Goal: Transaction & Acquisition: Register for event/course

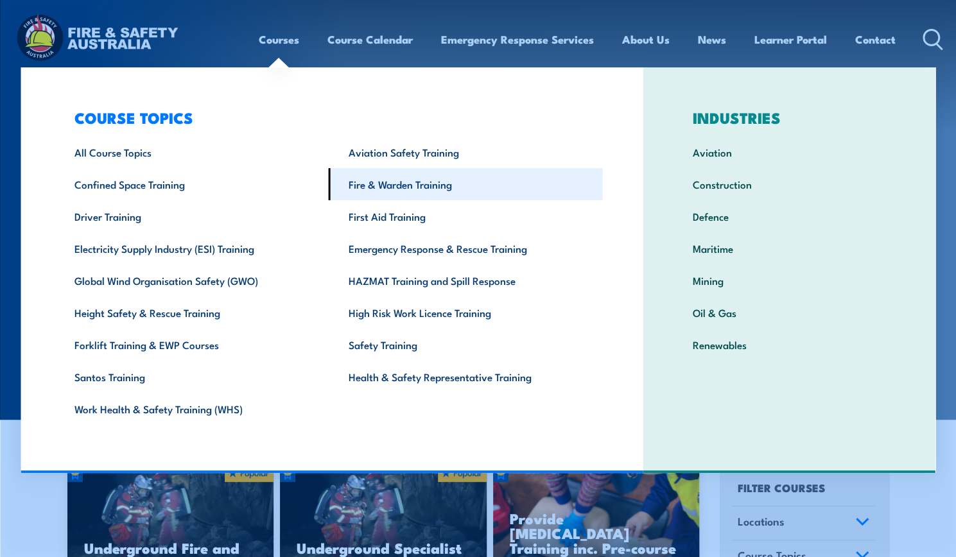
click at [383, 188] on link "Fire & Warden Training" at bounding box center [466, 184] width 274 height 32
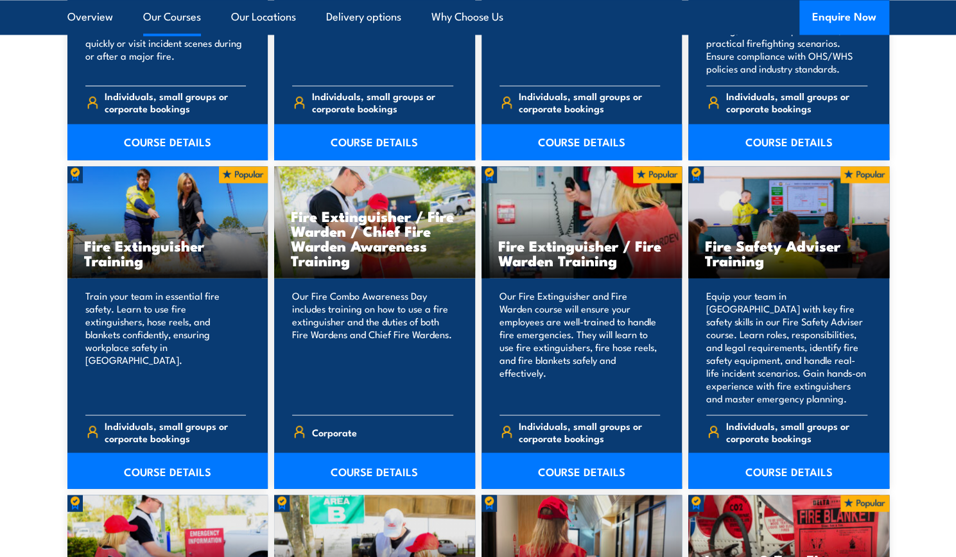
scroll to position [1256, 0]
click at [154, 471] on link "COURSE DETAILS" at bounding box center [167, 470] width 201 height 36
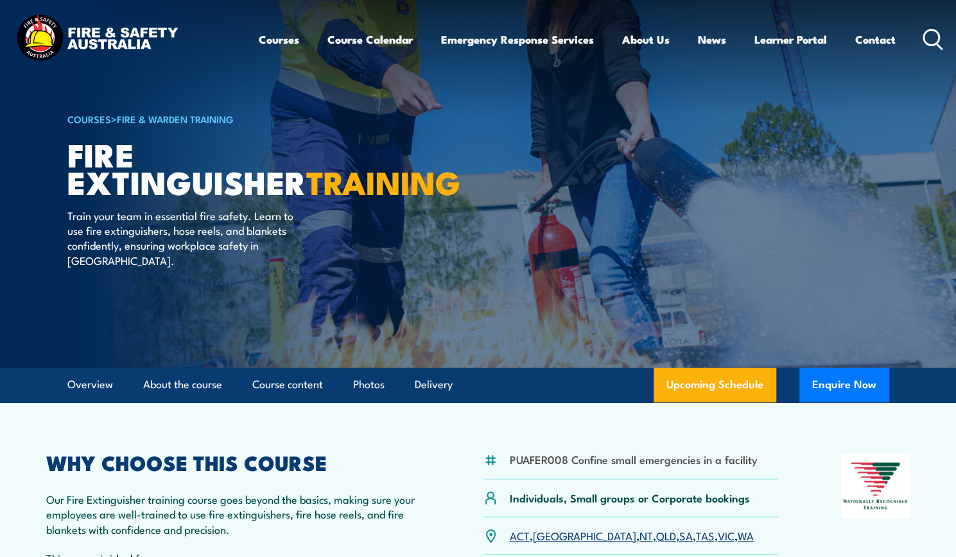
scroll to position [64, 0]
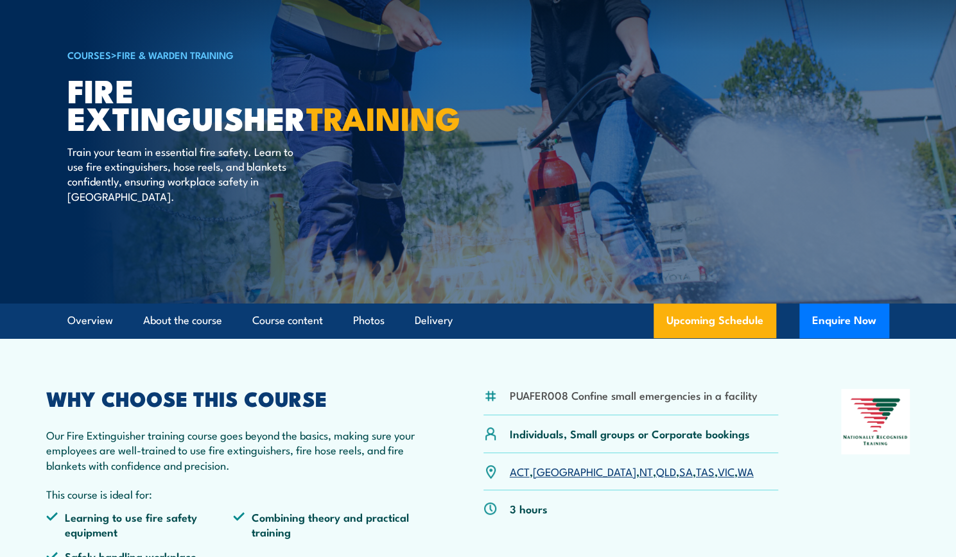
click at [718, 475] on link "VIC" at bounding box center [726, 471] width 17 height 15
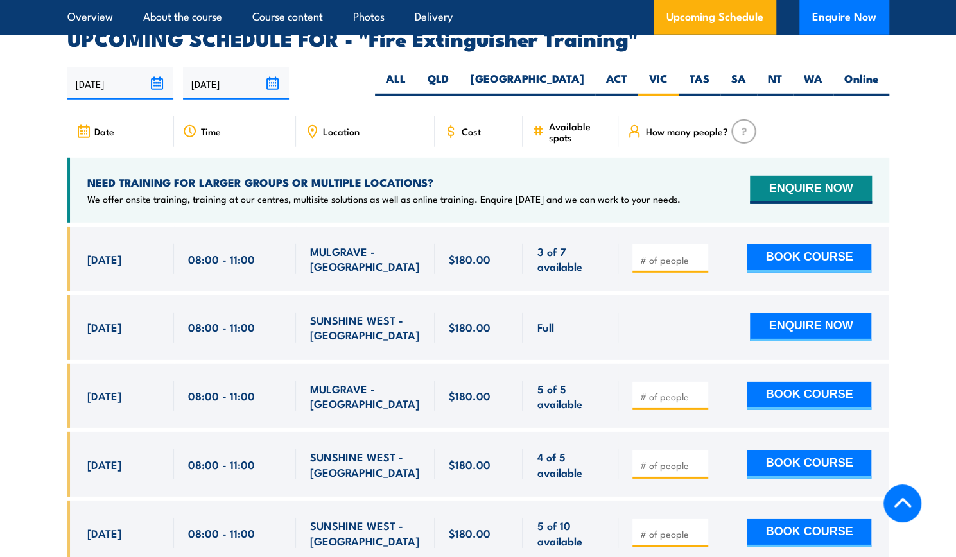
scroll to position [2155, 0]
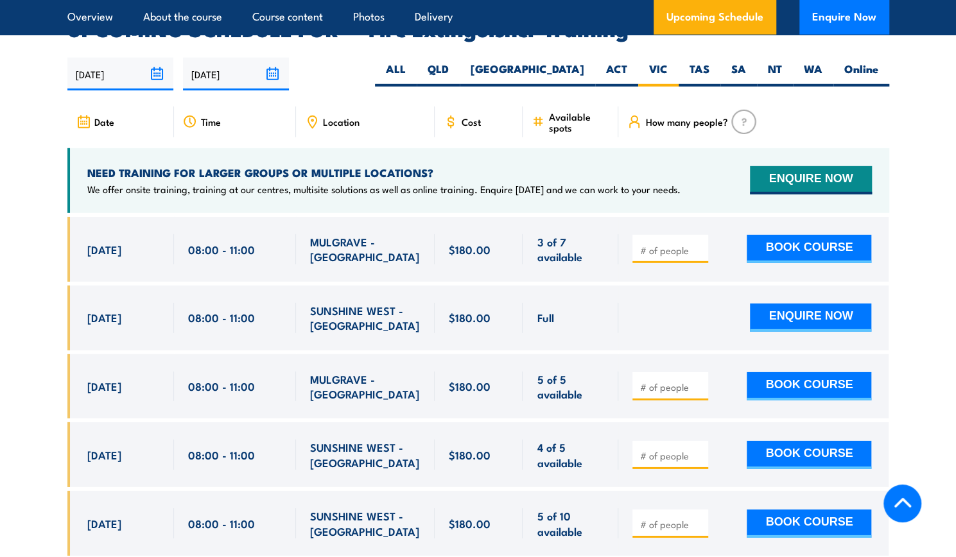
click at [330, 372] on span "MULGRAVE - VIC" at bounding box center [365, 387] width 110 height 30
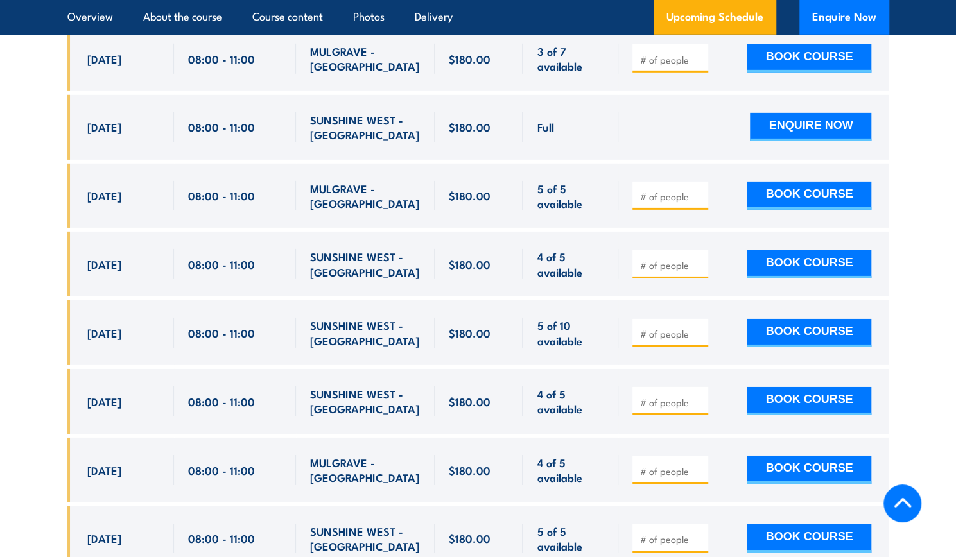
scroll to position [2348, 0]
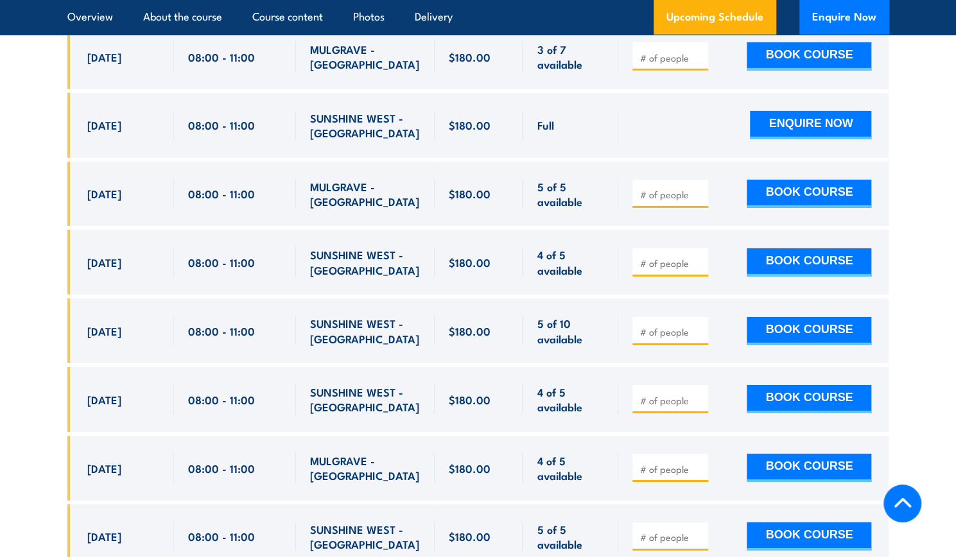
click at [134, 254] on div "2 Oct, 2025" at bounding box center [123, 262] width 73 height 30
click at [689, 257] on input "number" at bounding box center [672, 263] width 64 height 13
type input "1"
click at [797, 249] on button "BOOK COURSE" at bounding box center [809, 263] width 125 height 28
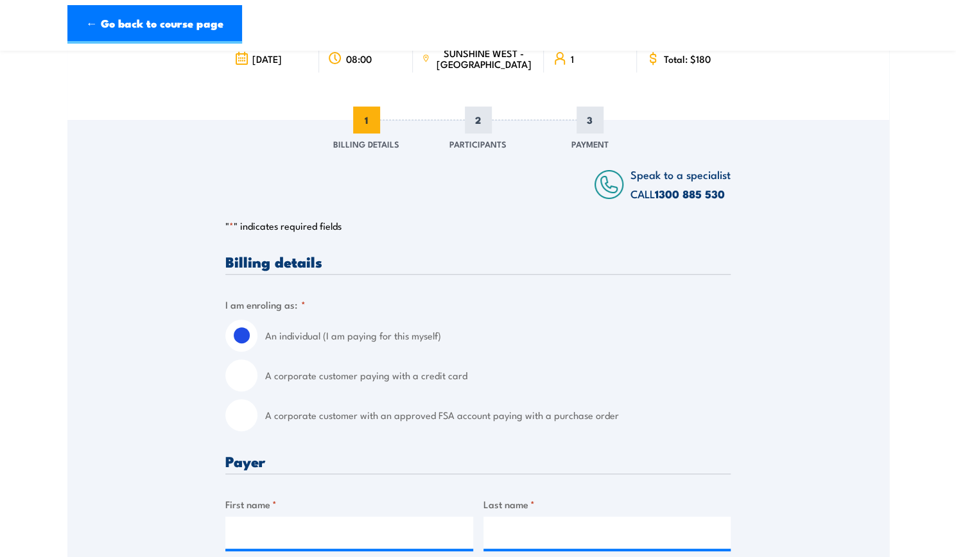
scroll to position [193, 0]
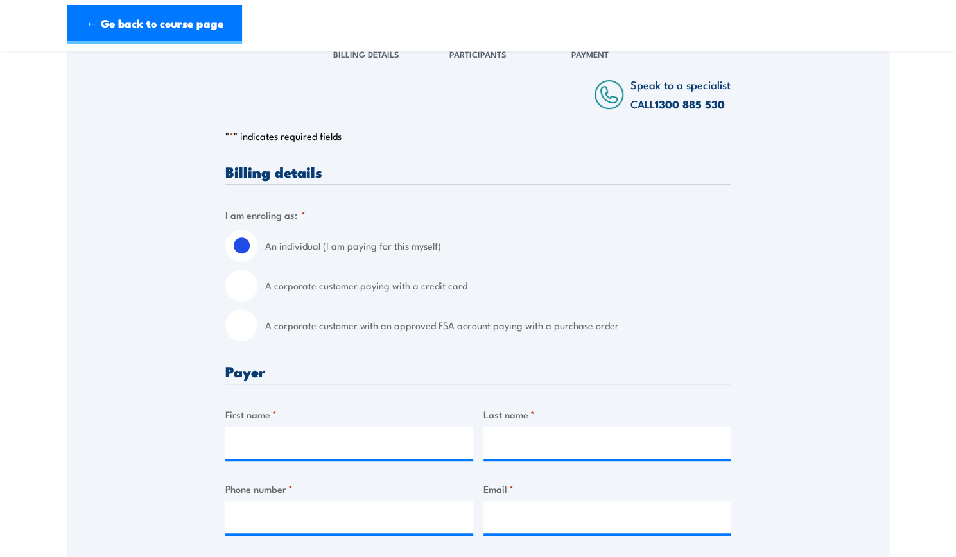
click at [241, 326] on input "A corporate customer with an approved FSA account paying with a purchase order" at bounding box center [241, 326] width 32 height 32
radio input "true"
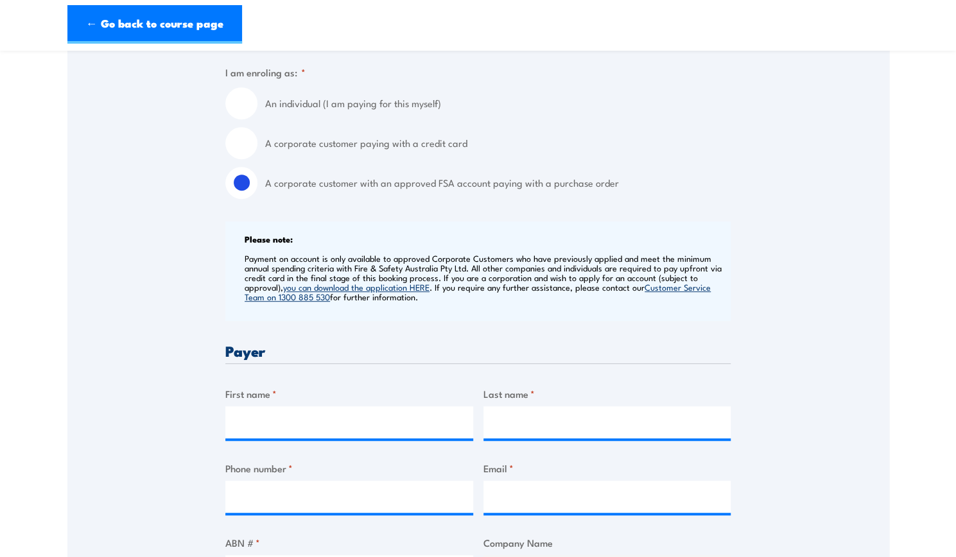
scroll to position [450, 0]
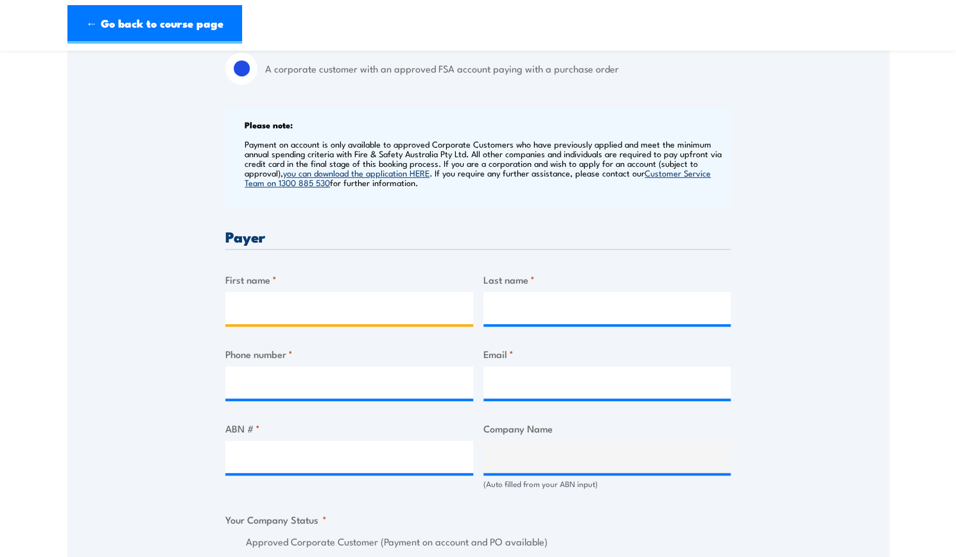
click at [286, 317] on input "First name *" at bounding box center [349, 308] width 248 height 32
type input "Jasmine"
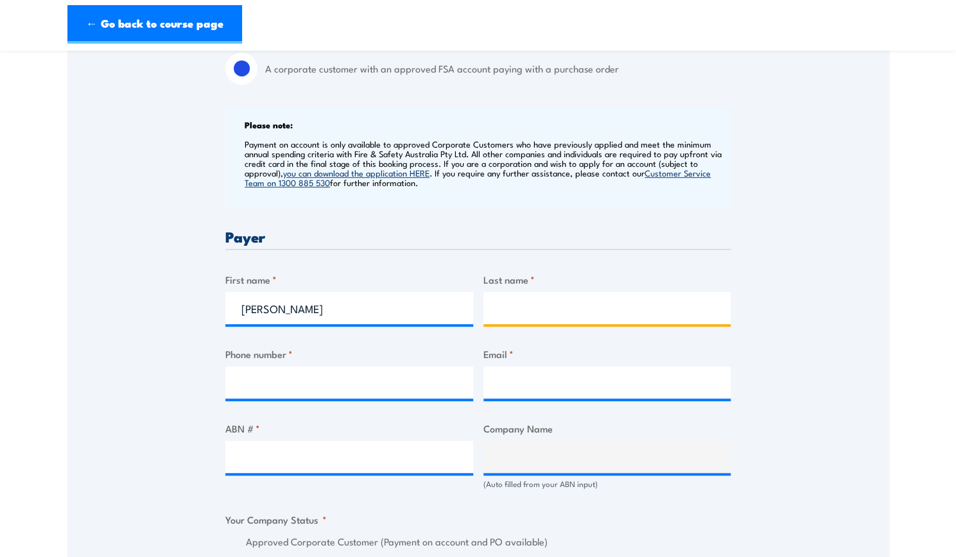
click at [545, 301] on input "Last name *" at bounding box center [608, 308] width 248 height 32
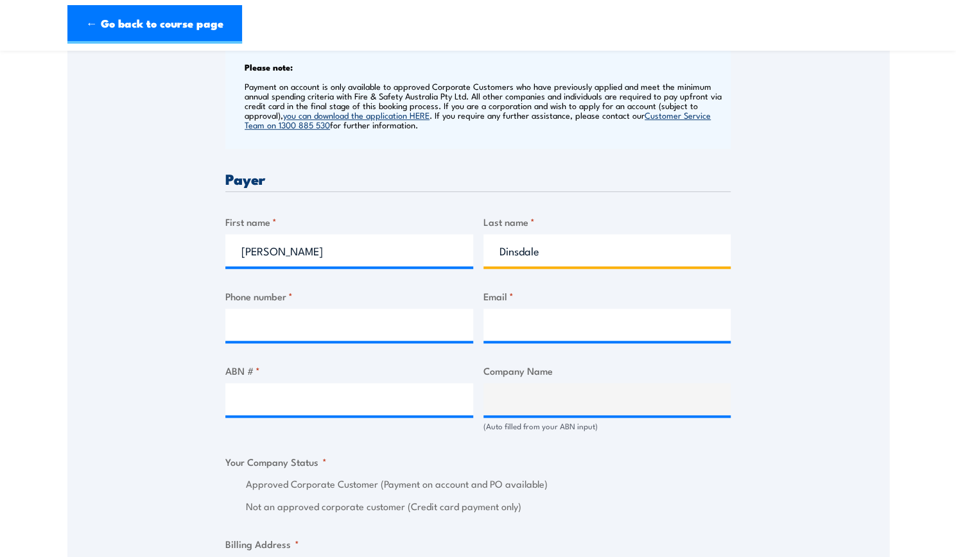
scroll to position [578, 0]
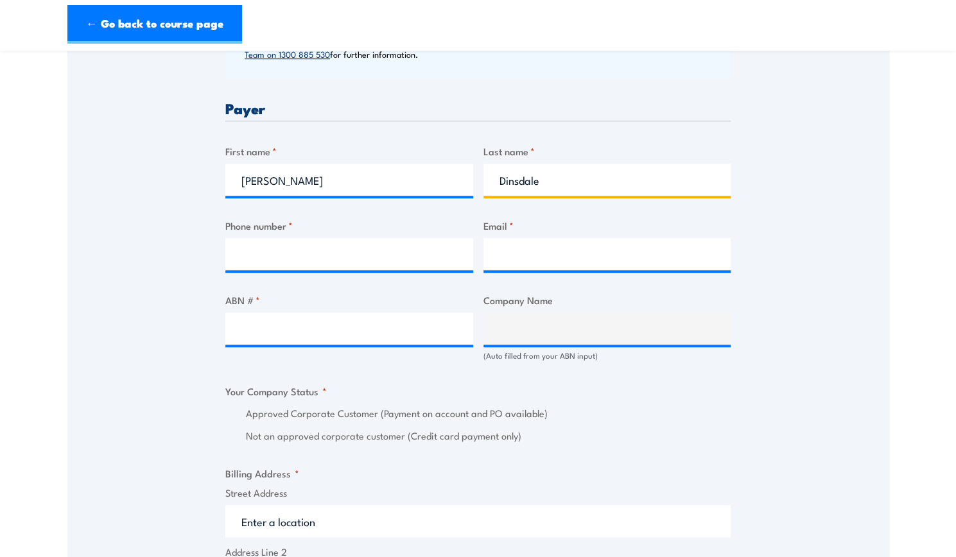
type input "Dinsdale"
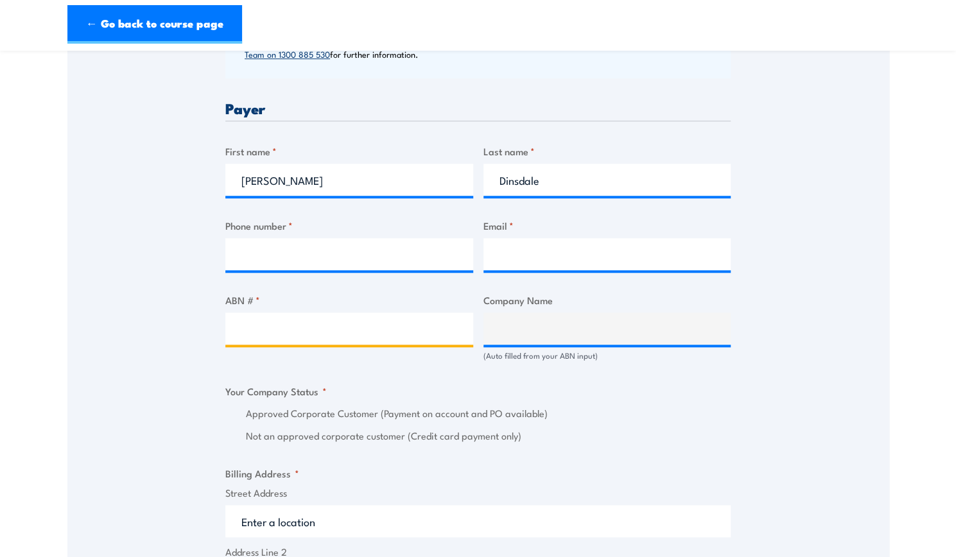
click at [358, 328] on input "ABN # *" at bounding box center [349, 329] width 248 height 32
paste input "17 106 297 394"
type input "17 106 297 394"
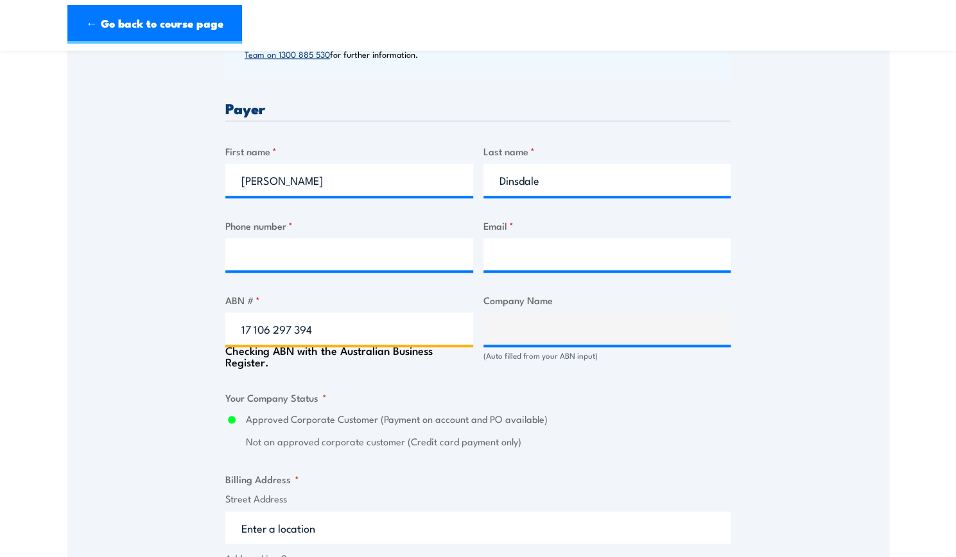
type input "GRILL'D PTY LTD"
radio input "true"
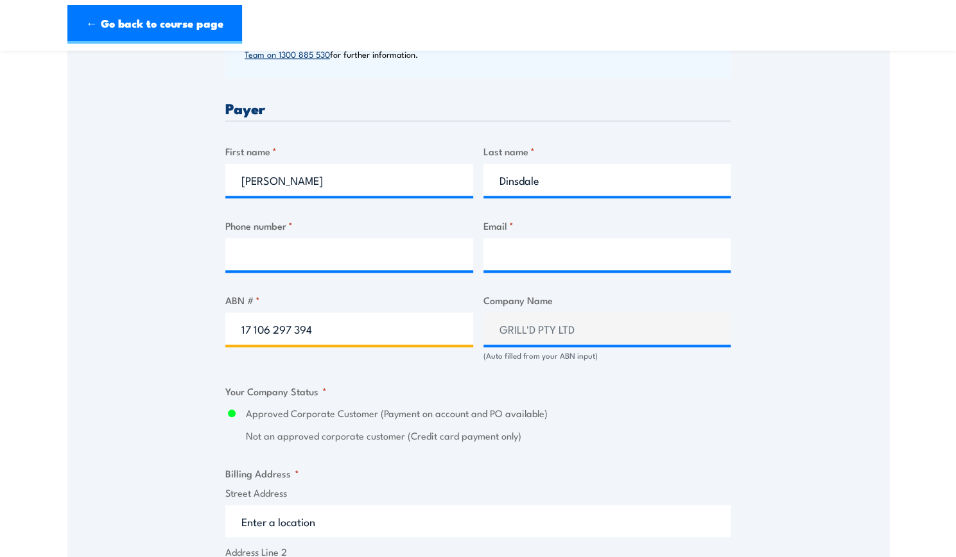
type input "17 106 297 394"
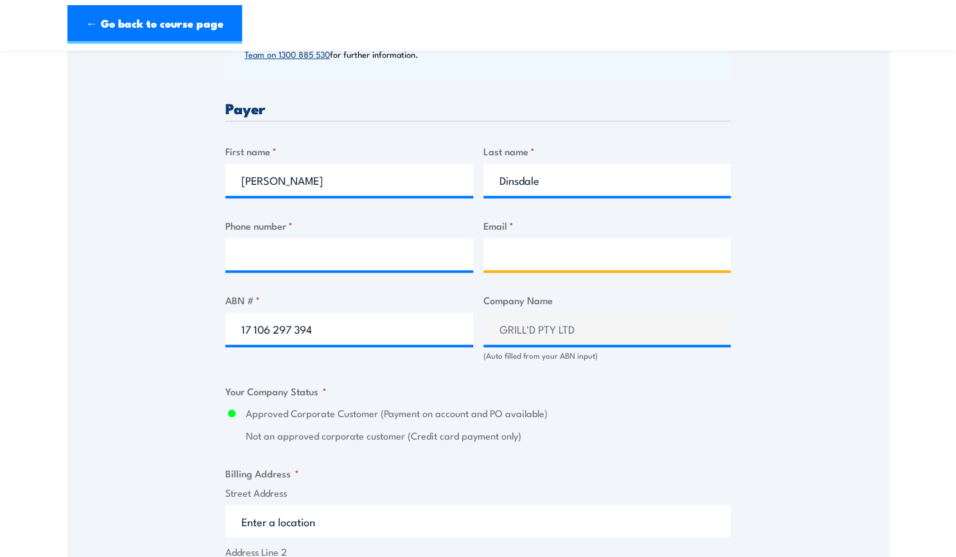
click at [548, 252] on input "Email *" at bounding box center [608, 254] width 248 height 32
type input "accounts@grilld.com.au"
click at [317, 234] on div "Phone number *" at bounding box center [349, 244] width 248 height 52
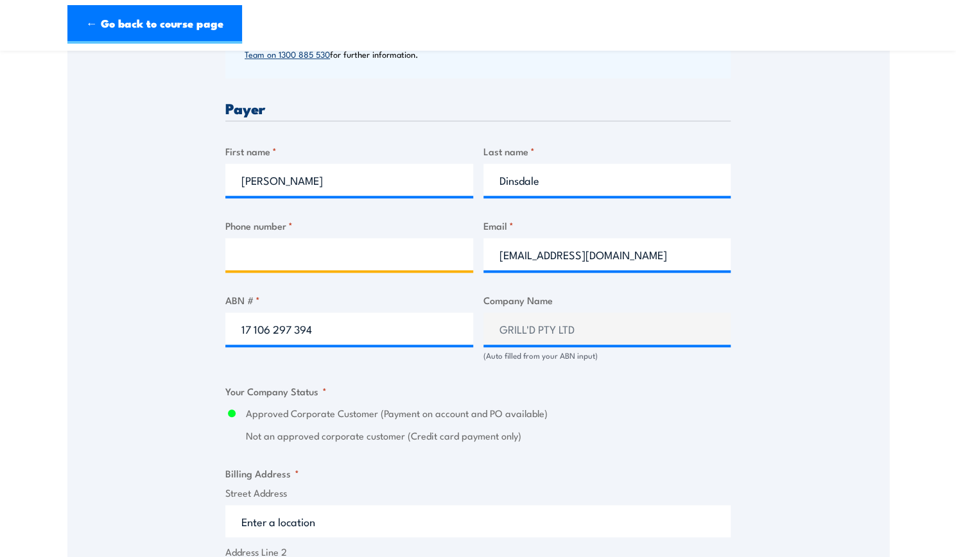
click at [311, 267] on input "Phone number *" at bounding box center [349, 254] width 248 height 32
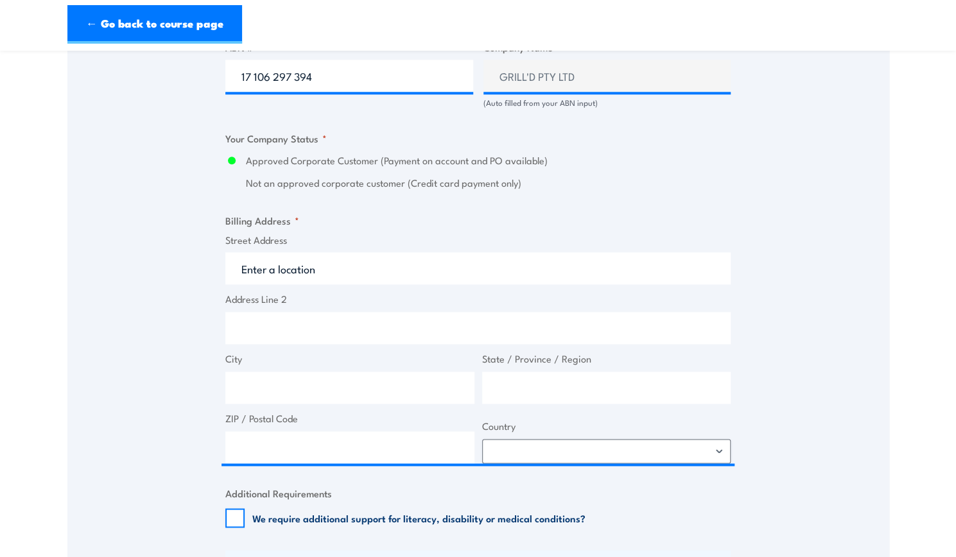
scroll to position [835, 0]
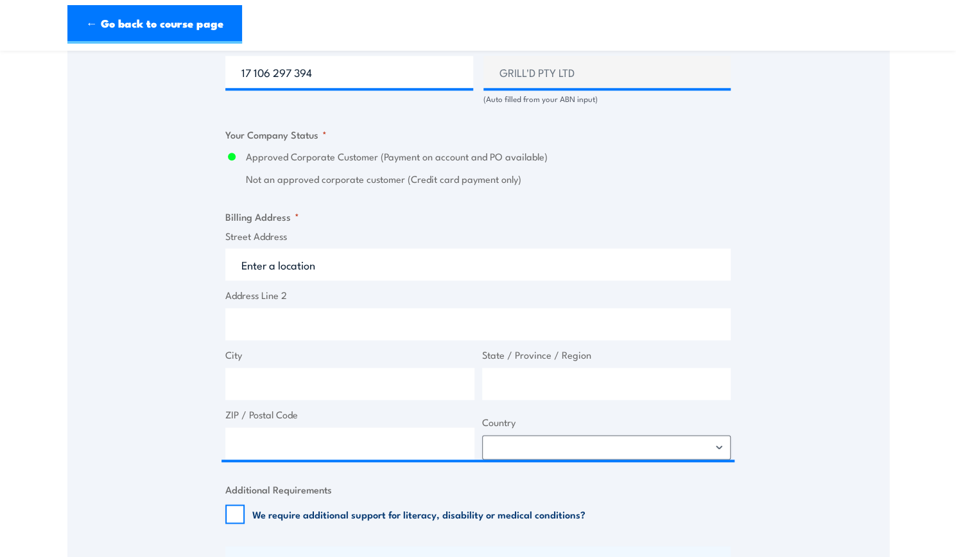
type input "0422694342"
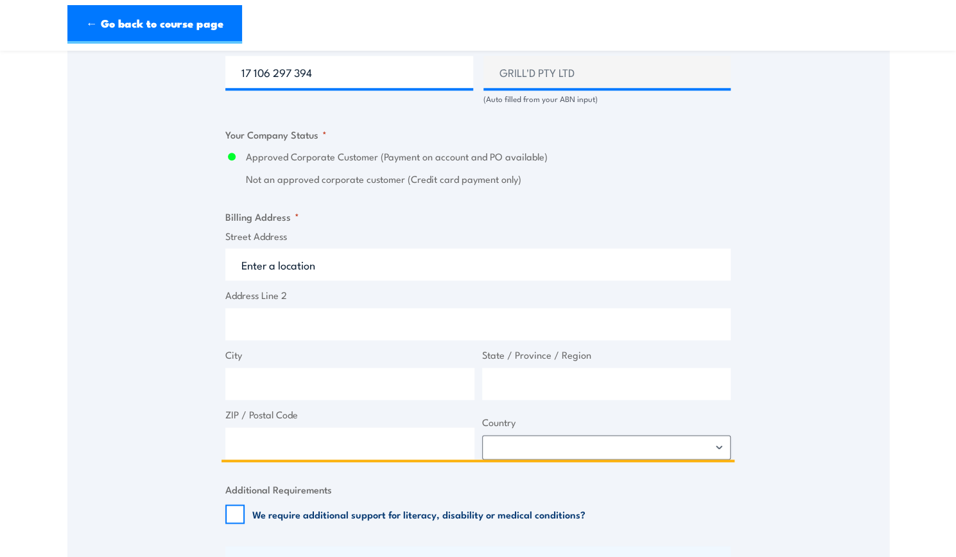
click at [324, 270] on input "Street Address" at bounding box center [477, 265] width 505 height 32
click at [333, 265] on input "Street Address" at bounding box center [477, 265] width 505 height 32
paste input "Level 1&2 South Building 8 658 Church St"
type input "Level 1&2 South Building 8 658 Church St"
click at [302, 382] on input "City" at bounding box center [349, 384] width 249 height 32
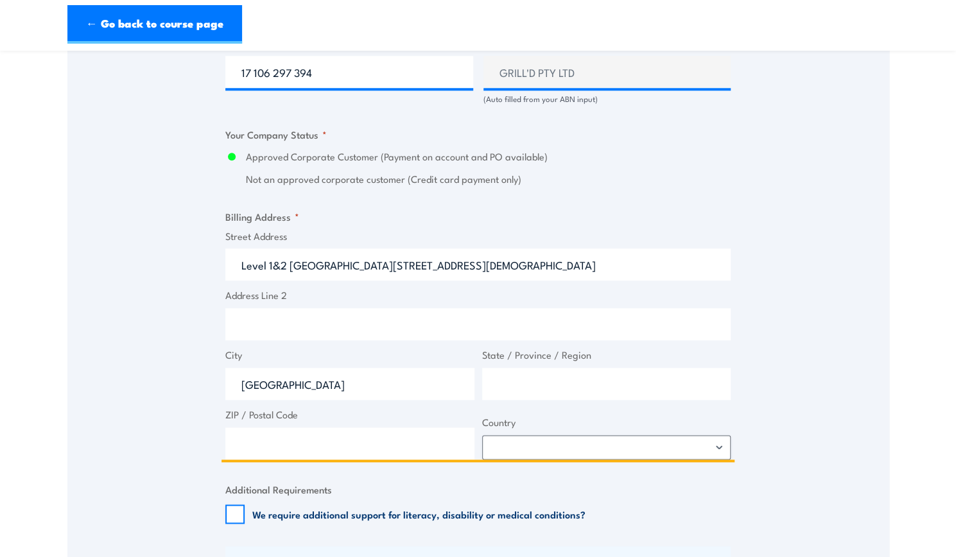
type input "Melbourne"
drag, startPoint x: 579, startPoint y: 382, endPoint x: 568, endPoint y: 370, distance: 16.8
click at [574, 376] on input "State / Province / Region" at bounding box center [606, 384] width 249 height 32
type input "Victoria"
click at [350, 447] on input "ZIP / Postal Code" at bounding box center [349, 444] width 249 height 32
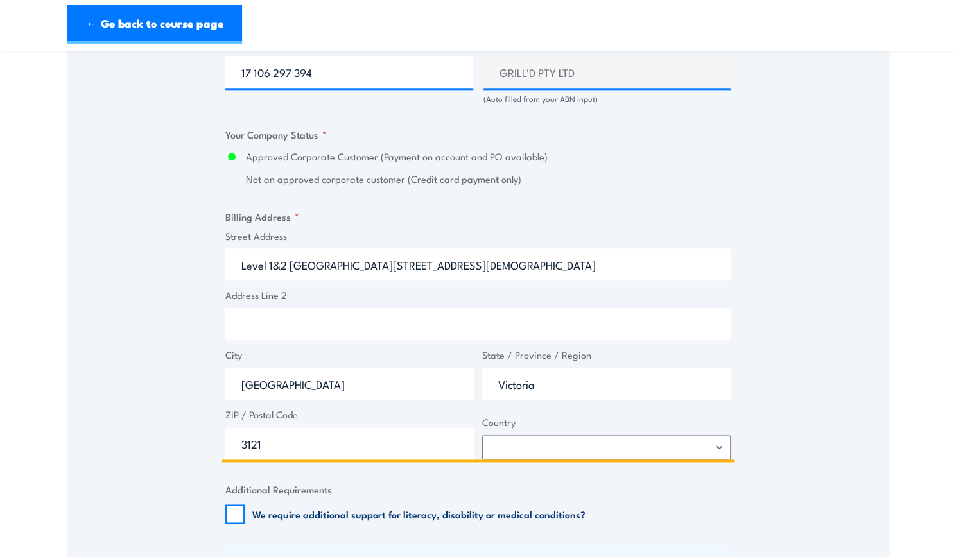
type input "3121"
click at [536, 437] on select "Afghanistan Albania Algeria American Samoa Andorra Angola Anguilla Antarctica A…" at bounding box center [606, 447] width 249 height 24
select select "Australia"
click at [482, 435] on select "Afghanistan Albania Algeria American Samoa Andorra Angola Anguilla Antarctica A…" at bounding box center [606, 447] width 249 height 24
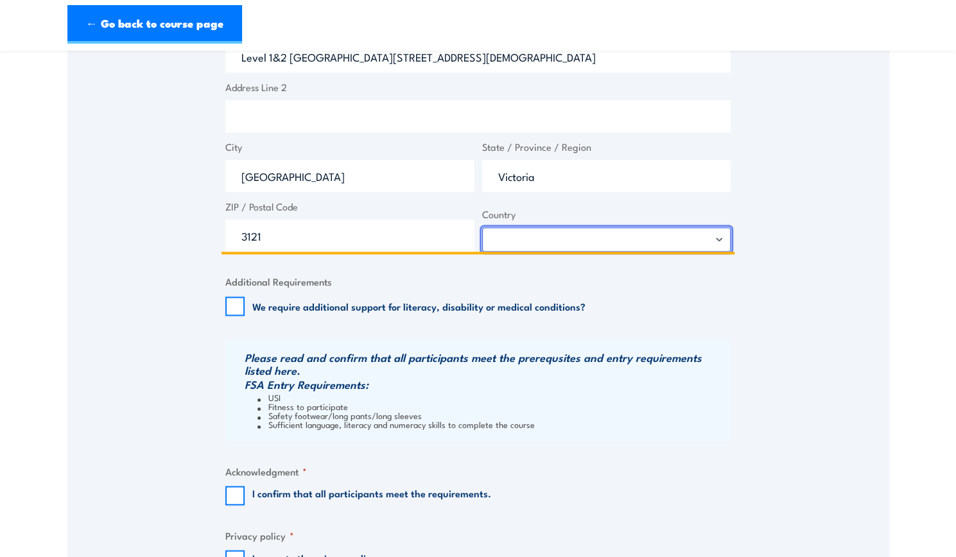
scroll to position [1220, 0]
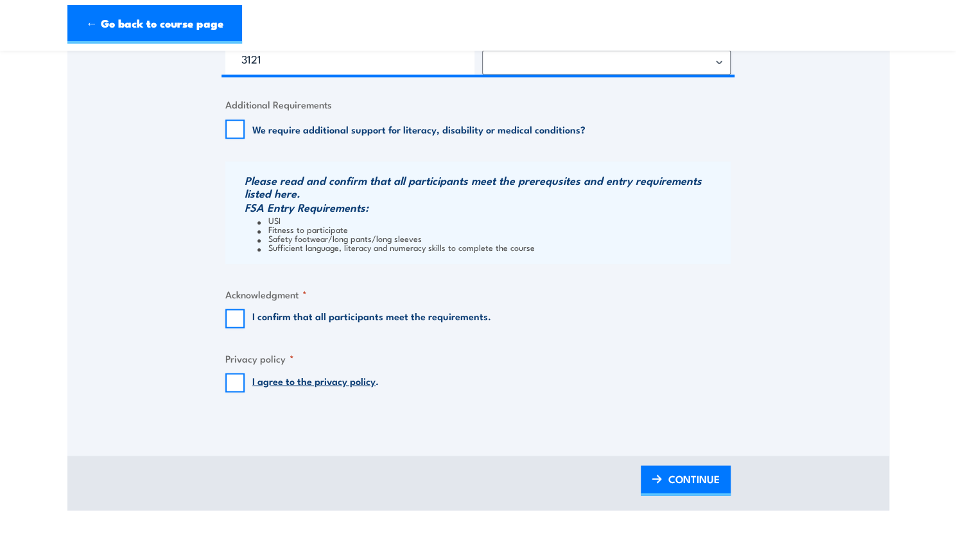
drag, startPoint x: 233, startPoint y: 319, endPoint x: 231, endPoint y: 346, distance: 27.6
click at [234, 319] on input "I confirm that all participants meet the requirements." at bounding box center [234, 318] width 19 height 19
checkbox input "true"
click at [236, 391] on input "I agree to the privacy policy ." at bounding box center [234, 382] width 19 height 19
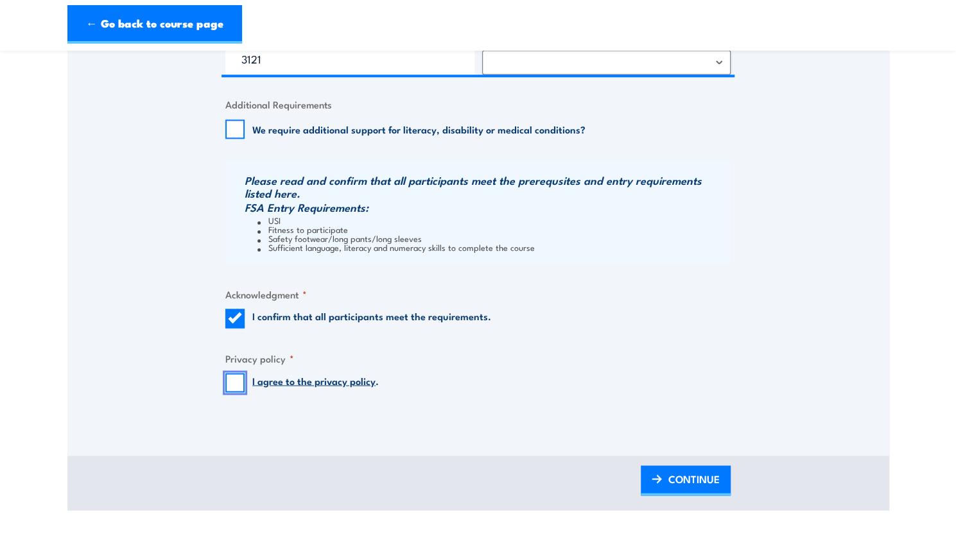
checkbox input "true"
click at [708, 484] on span "CONTINUE" at bounding box center [694, 479] width 51 height 34
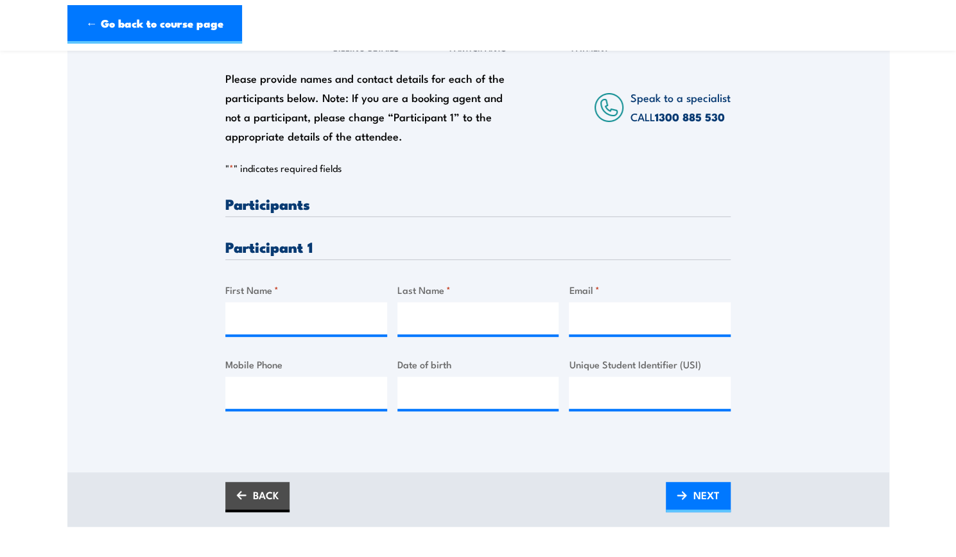
scroll to position [321, 0]
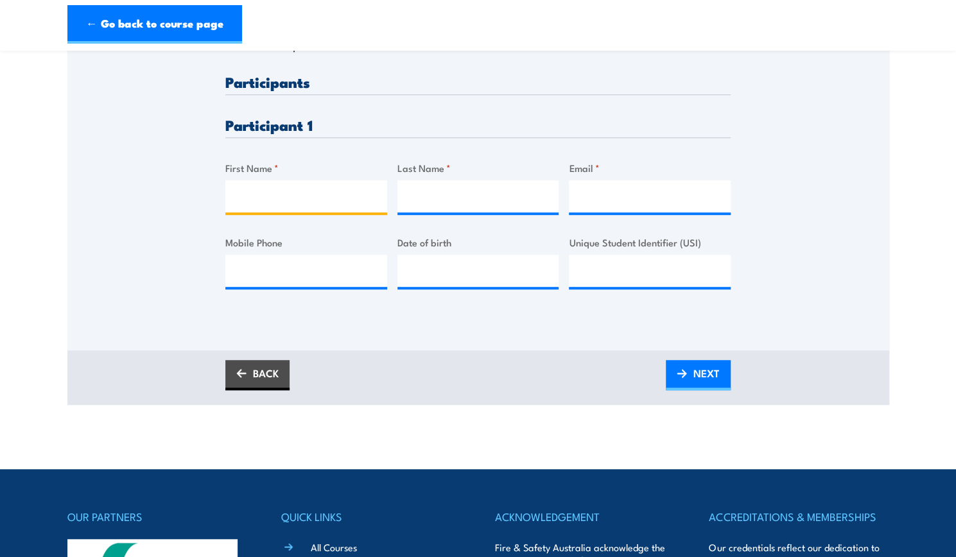
drag, startPoint x: 231, startPoint y: 187, endPoint x: 236, endPoint y: 179, distance: 8.9
click at [233, 185] on input "First Name *" at bounding box center [306, 196] width 162 height 32
type input "jasmine"
click at [423, 186] on input "Last Name *" at bounding box center [479, 196] width 162 height 32
type input "dinsdale"
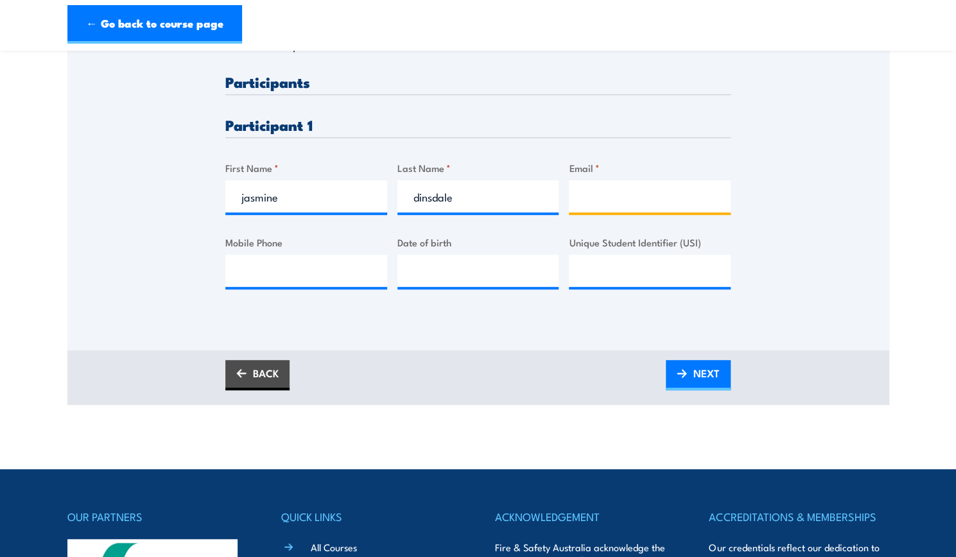
click at [605, 200] on input "Email *" at bounding box center [650, 196] width 162 height 32
type input "jasminedinsdale@icloud.com"
click at [632, 272] on input "Unique Student Identifier (USI)" at bounding box center [650, 271] width 162 height 32
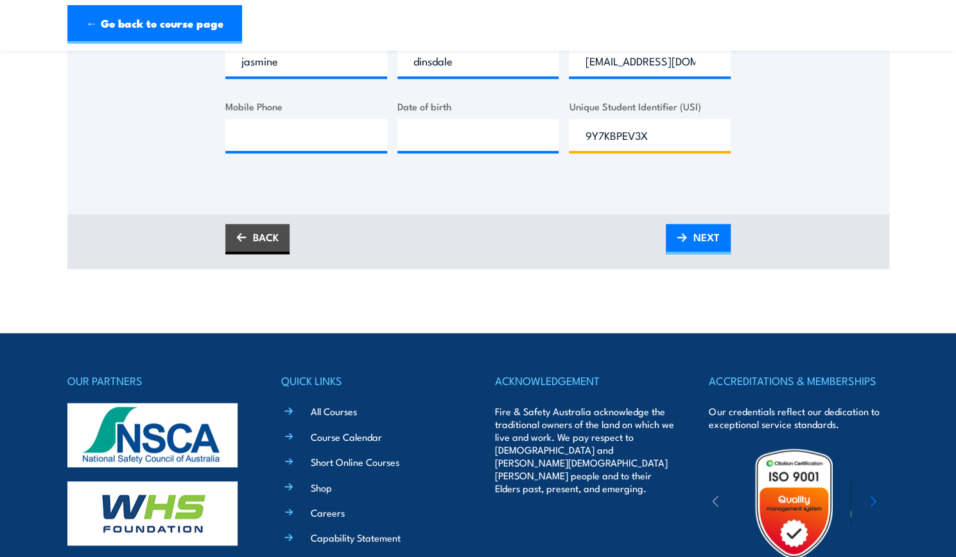
scroll to position [459, 0]
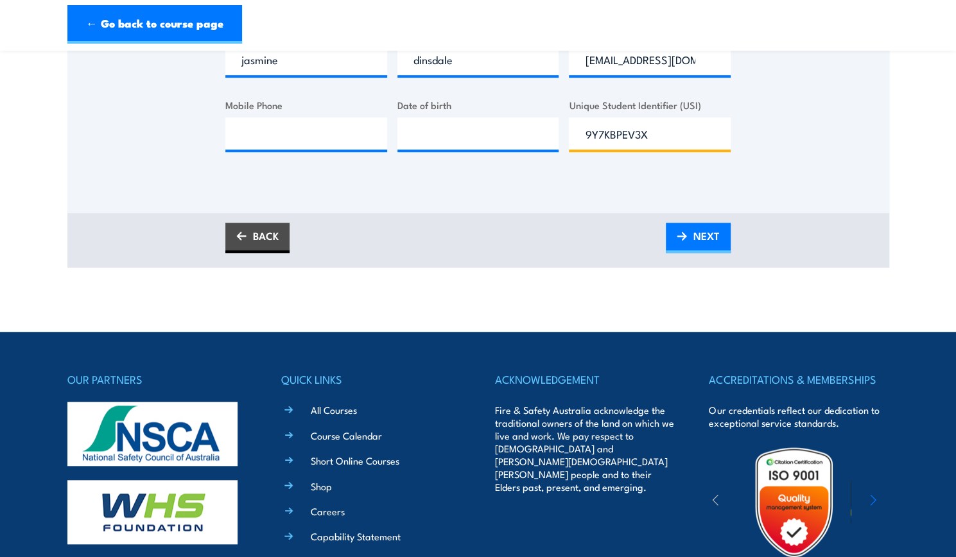
drag, startPoint x: 655, startPoint y: 133, endPoint x: 584, endPoint y: 137, distance: 71.4
click at [584, 137] on input "9Y7KBPEV3X" at bounding box center [650, 134] width 162 height 32
type input "9Y7KBPEV3X"
click at [488, 127] on input "__/__/____" at bounding box center [479, 134] width 162 height 32
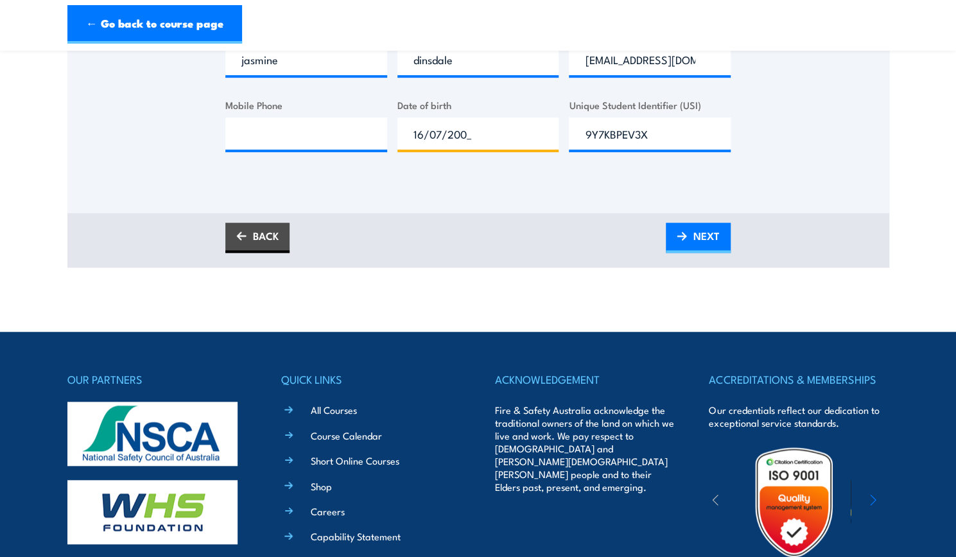
type input "16/07/2003"
click at [365, 143] on input "Mobile Phone" at bounding box center [306, 134] width 162 height 32
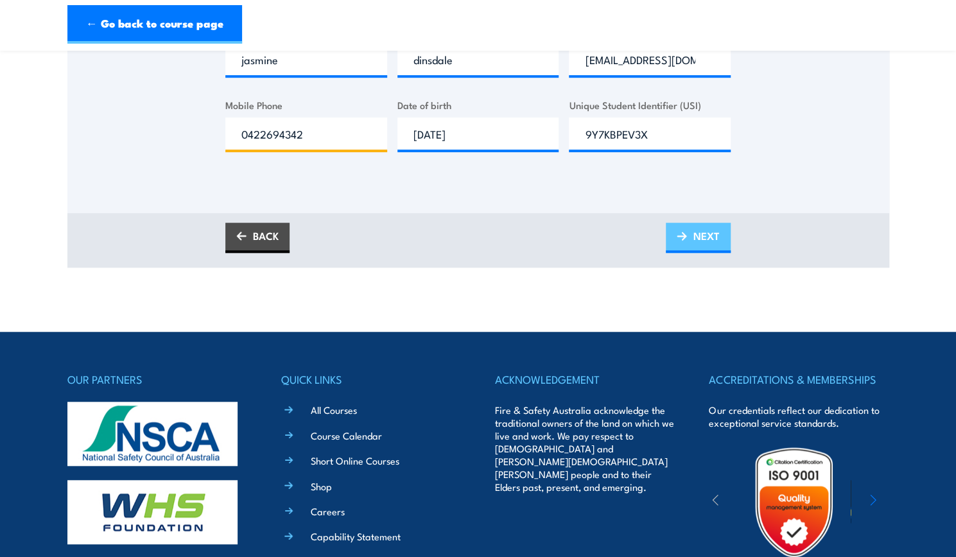
type input "0422694342"
click at [695, 231] on span "NEXT" at bounding box center [707, 236] width 26 height 34
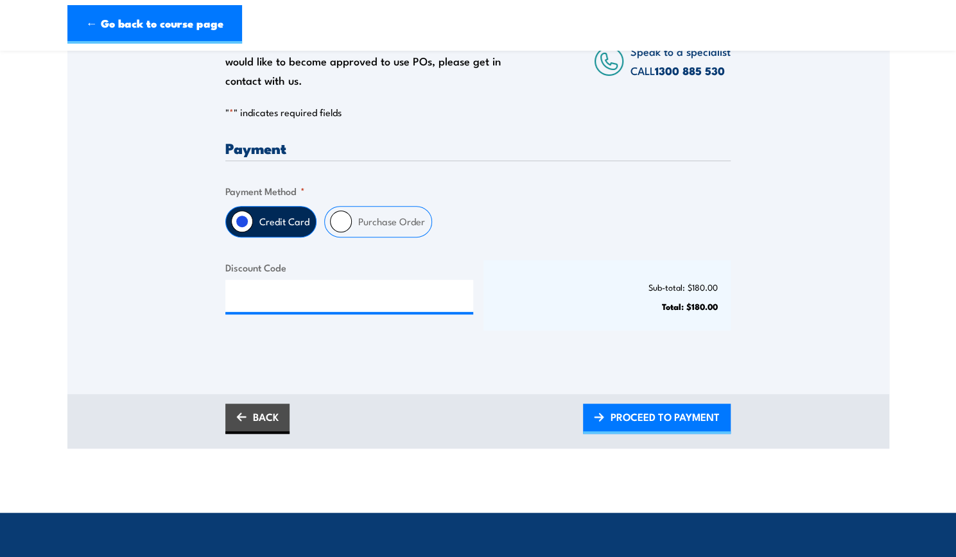
scroll to position [236, 0]
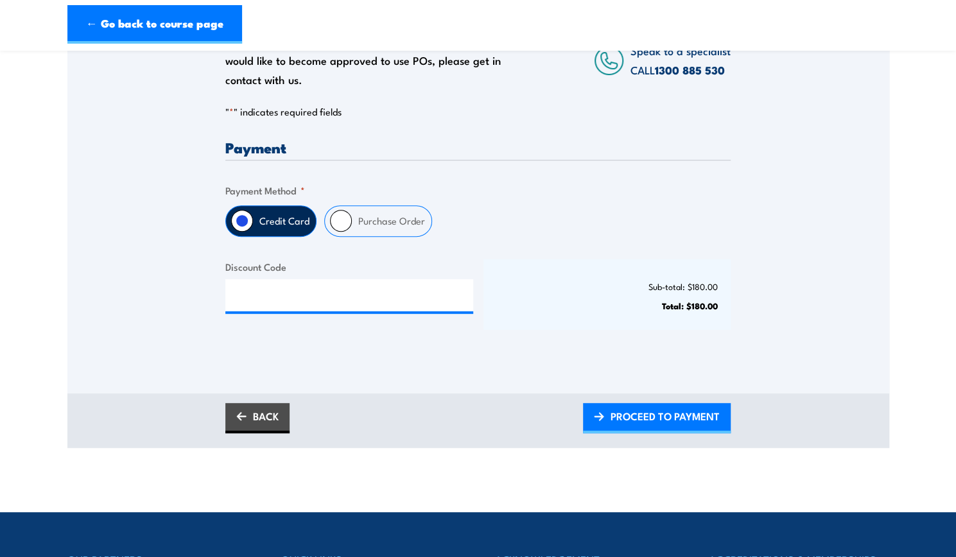
click at [343, 218] on input "Purchase Order" at bounding box center [341, 221] width 22 height 22
radio input "true"
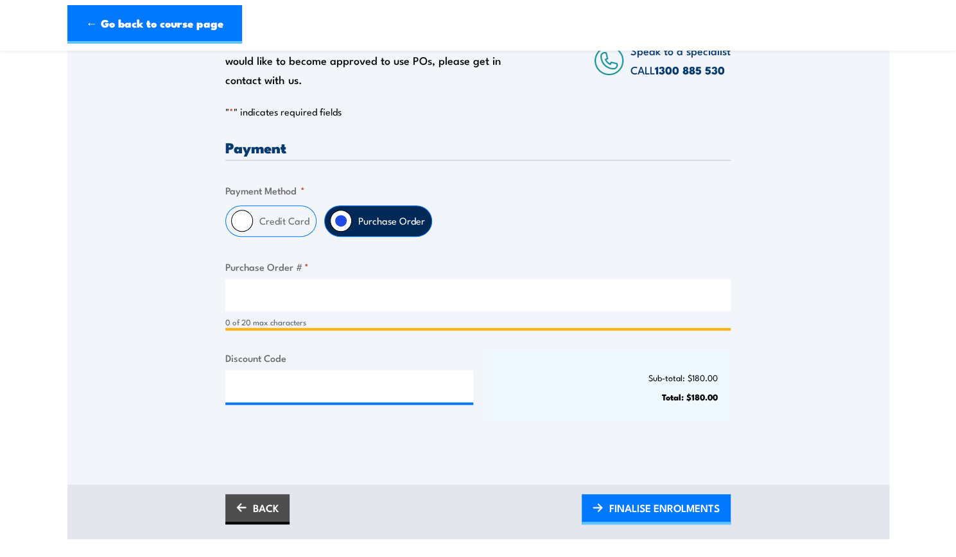
click at [267, 304] on input "Purchase Order # *" at bounding box center [477, 295] width 505 height 32
type input "jasminedinsdale"
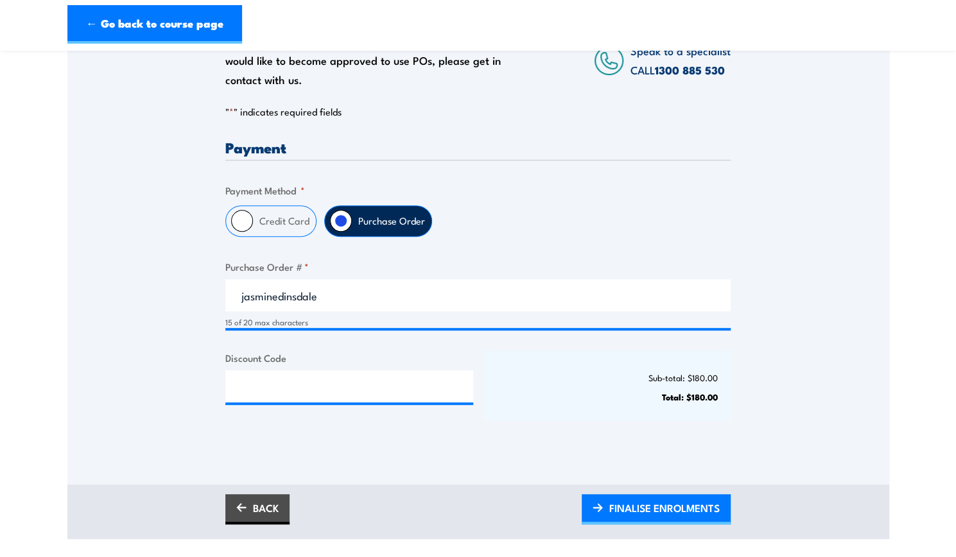
click at [518, 437] on div "Payment Only approved companies can use purchase orders. If you would like to b…" at bounding box center [477, 292] width 505 height 304
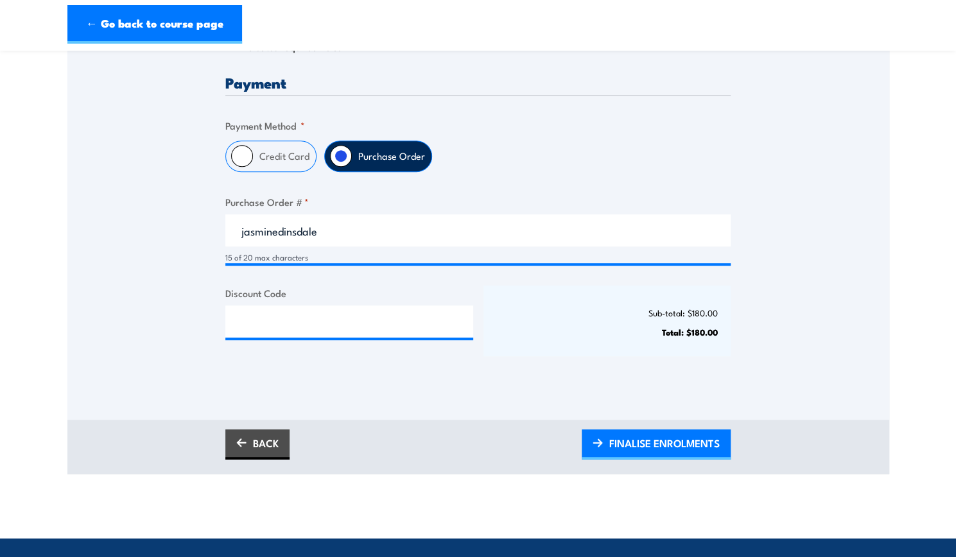
scroll to position [302, 0]
click at [645, 445] on span "FINALISE ENROLMENTS" at bounding box center [665, 443] width 110 height 34
